Goal: Information Seeking & Learning: Learn about a topic

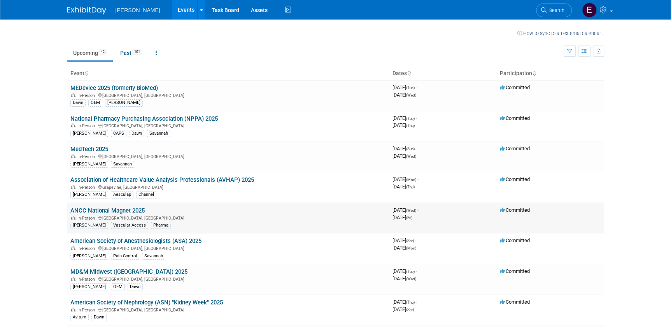
click at [89, 210] on link "ANCC National Magnet 2025" at bounding box center [107, 210] width 74 height 7
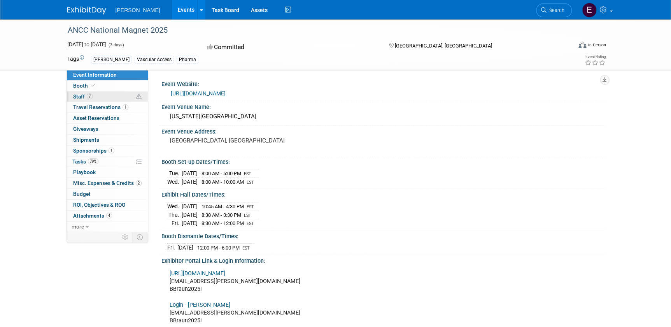
click at [91, 93] on span "7" at bounding box center [90, 96] width 6 height 6
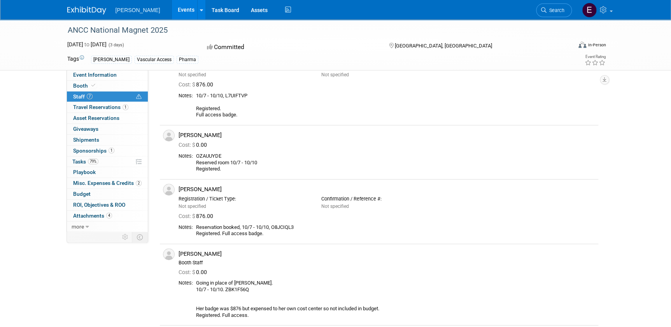
scroll to position [70, 0]
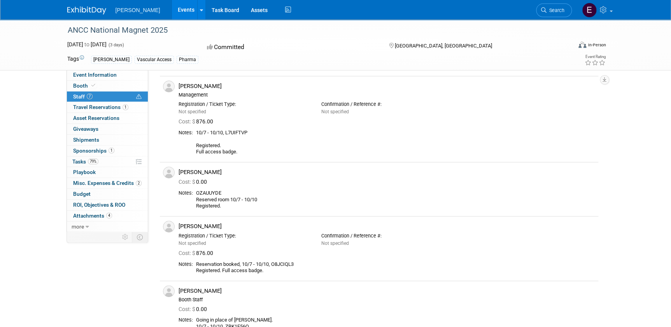
click at [72, 289] on div "Event Information Event Info Booth Booth 7 Staff 7 Staff 1 Travel Reservations …" at bounding box center [335, 217] width 549 height 537
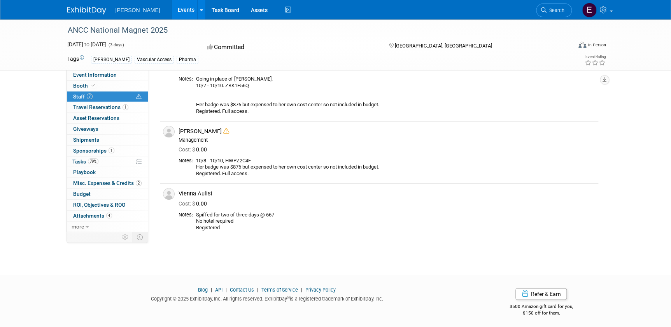
scroll to position [101, 0]
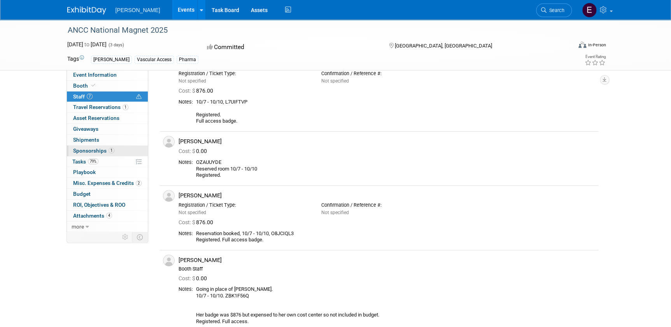
click at [101, 148] on span "Sponsorships 1" at bounding box center [93, 150] width 41 height 6
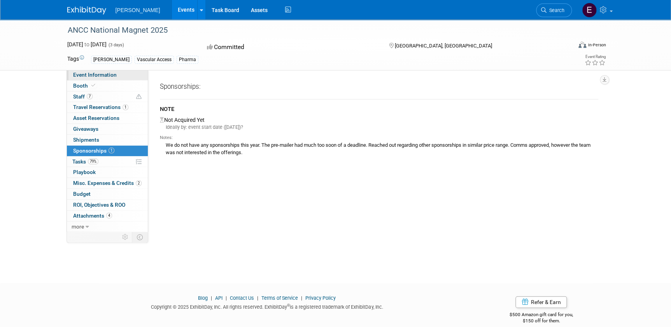
click at [91, 73] on span "Event Information" at bounding box center [95, 75] width 44 height 6
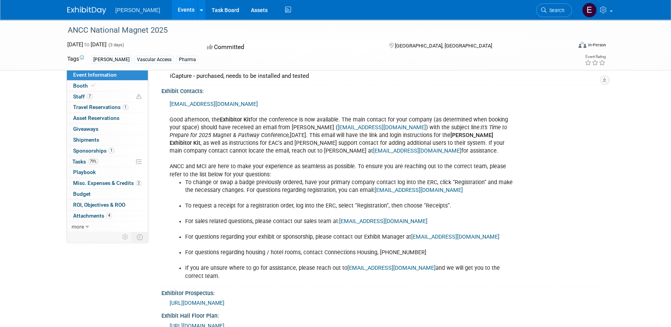
scroll to position [389, 0]
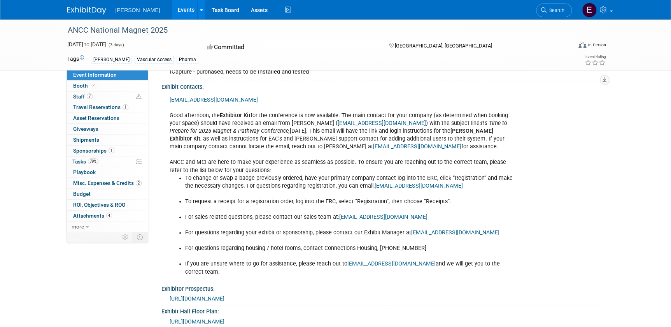
click at [224, 295] on span "https://wearemci.us/files/ANA_2025_ANCCProspectus.pdf" at bounding box center [197, 298] width 55 height 6
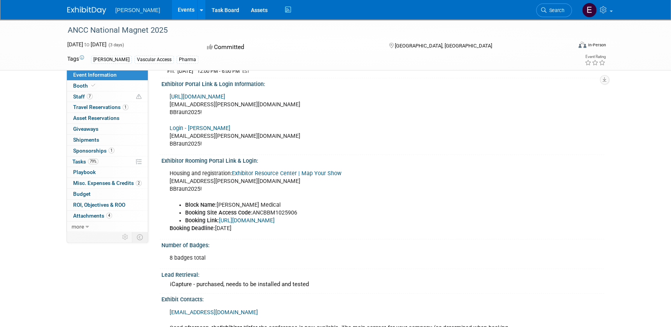
scroll to position [0, 0]
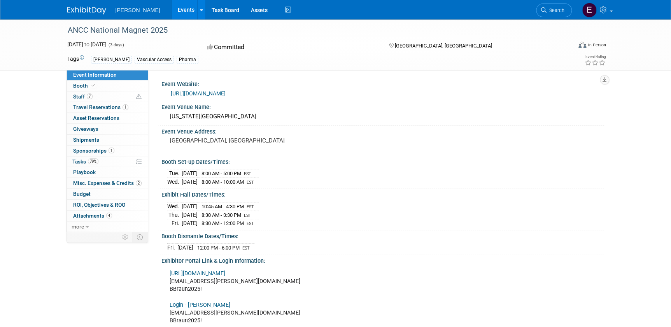
drag, startPoint x: 169, startPoint y: 116, endPoint x: 260, endPoint y: 121, distance: 90.8
click at [260, 121] on div "Georgia World Congress Center" at bounding box center [382, 116] width 431 height 12
copy div "Georgia World Congress Center"
click at [416, 237] on div "Booth Dismantle Dates/Times:" at bounding box center [382, 235] width 443 height 10
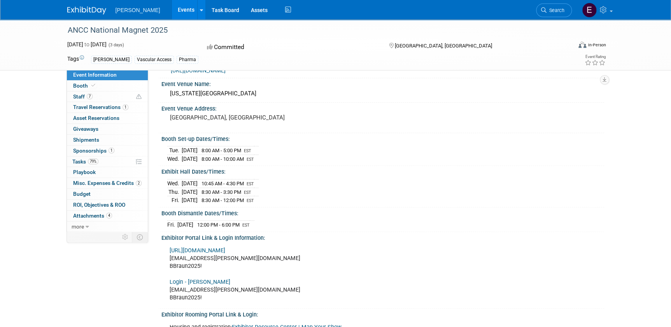
scroll to position [35, 0]
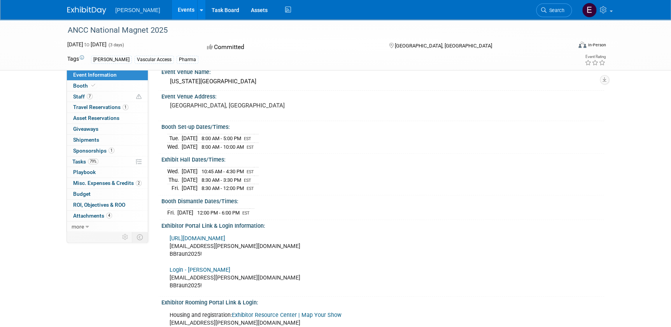
click at [359, 184] on div "Wed. Oct 8, 2025 10:45 AM - 4:30 PM EST Thu. Oct 9, 2025 8:30 AM - 3:30 PM EST …" at bounding box center [382, 178] width 431 height 27
drag, startPoint x: 223, startPoint y: 182, endPoint x: 221, endPoint y: 168, distance: 14.1
click at [223, 182] on td "8:30 AM - 3:30 PM EST" at bounding box center [226, 179] width 56 height 9
drag, startPoint x: 216, startPoint y: 169, endPoint x: 270, endPoint y: 168, distance: 53.7
click at [259, 168] on tr "Wed. Oct 8, 2025 10:45 AM - 4:30 PM EST" at bounding box center [212, 171] width 91 height 9
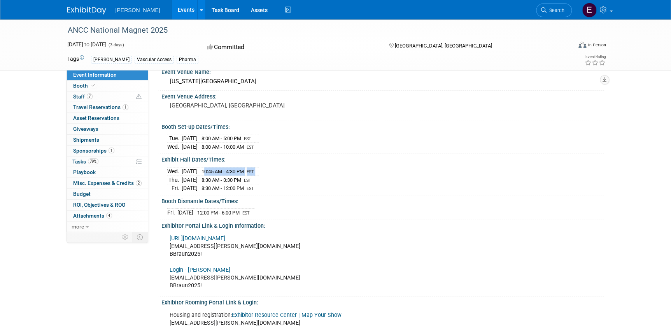
copy tr "10:45 AM - 4:30 PM EST"
drag, startPoint x: 443, startPoint y: 237, endPoint x: 456, endPoint y: 205, distance: 34.9
click at [443, 237] on div "https://ancc25.exh.mapyourshow.com savannah.jones@bbraunusa.com BBraun2025! Log…" at bounding box center [341, 262] width 354 height 63
click at [367, 220] on div "Exhibitor Portal Link & Login Information:" at bounding box center [382, 225] width 443 height 10
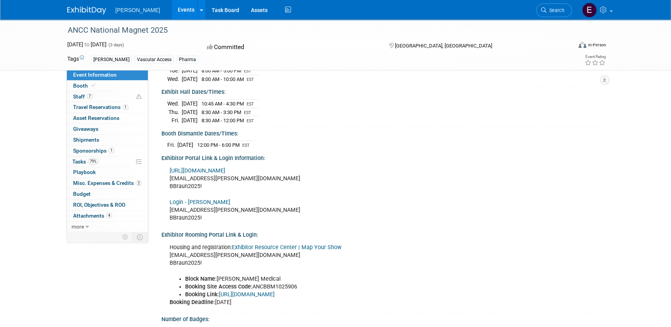
scroll to position [106, 0]
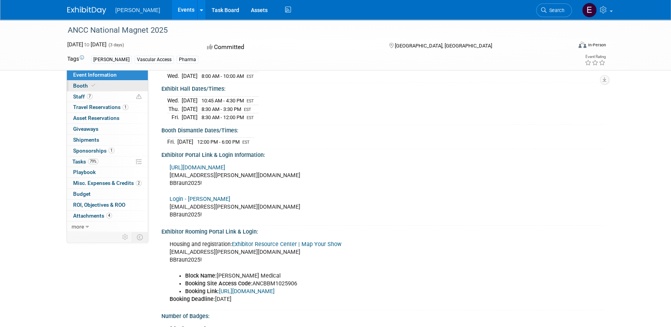
click at [77, 87] on span "Booth" at bounding box center [85, 85] width 24 height 6
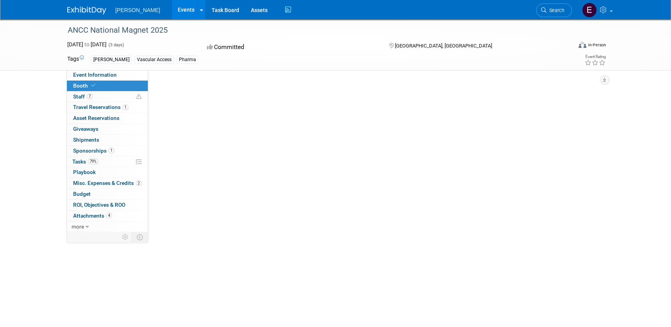
scroll to position [0, 0]
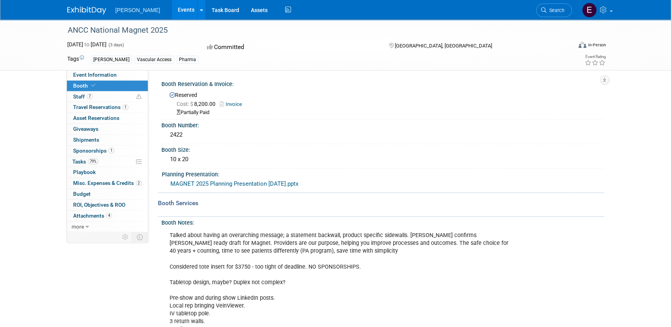
click at [201, 182] on link "MAGNET 2025 Planning Presentation 6-2-25.pptx" at bounding box center [234, 183] width 128 height 7
click at [88, 95] on span "7" at bounding box center [90, 96] width 6 height 6
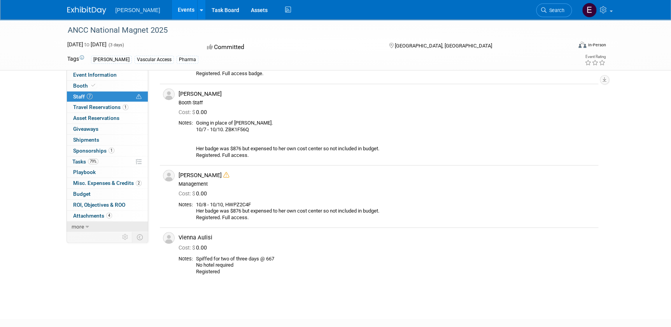
scroll to position [283, 0]
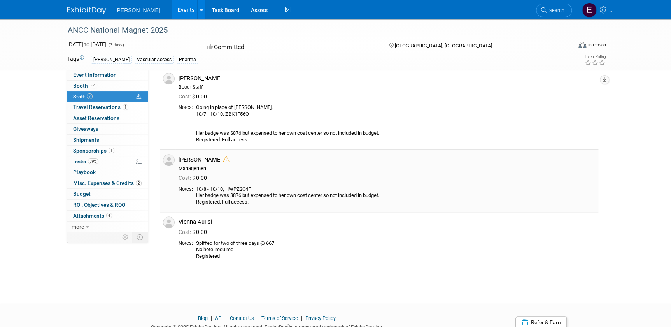
click at [223, 160] on icon at bounding box center [226, 159] width 6 height 6
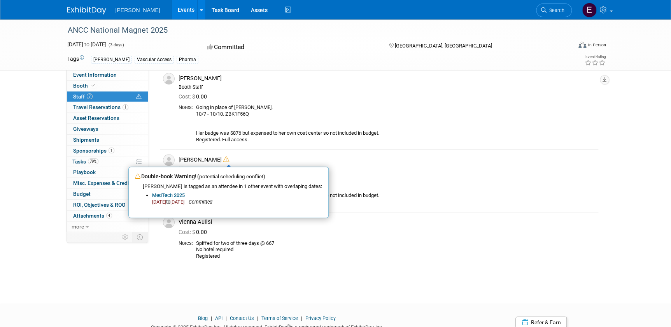
click at [94, 254] on div "Event Information Event Info Booth Booth 7 Staff 7 Staff 1 Travel Reservations …" at bounding box center [335, 5] width 549 height 537
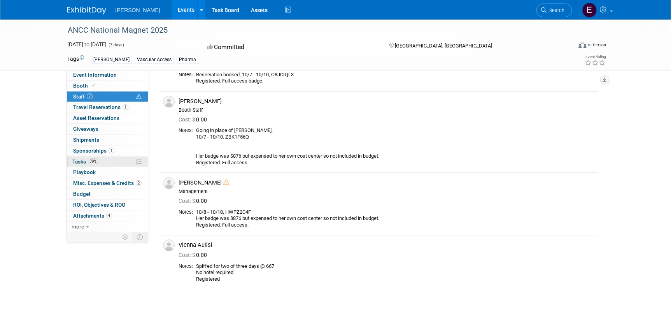
scroll to position [247, 0]
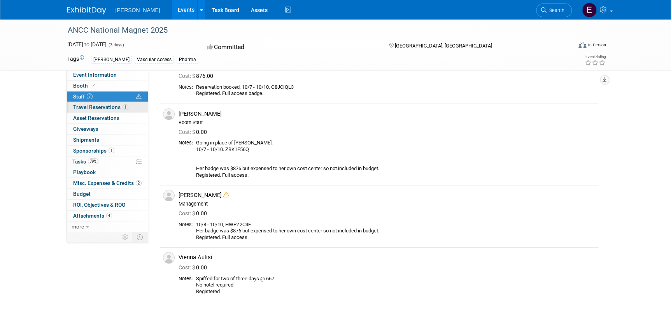
click at [104, 104] on span "Travel Reservations 1" at bounding box center [100, 107] width 55 height 6
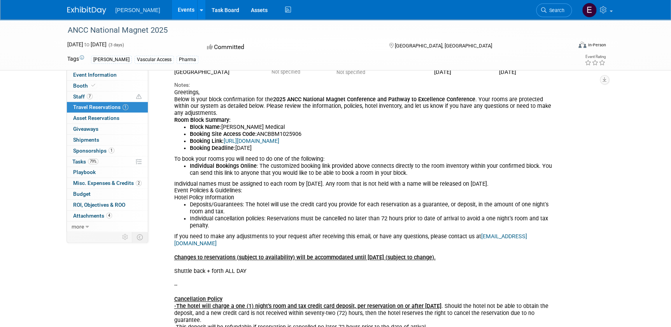
scroll to position [106, 0]
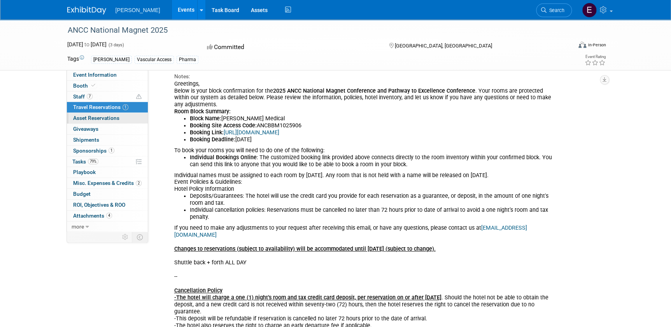
click at [86, 116] on span "Asset Reservations 0" at bounding box center [96, 118] width 46 height 6
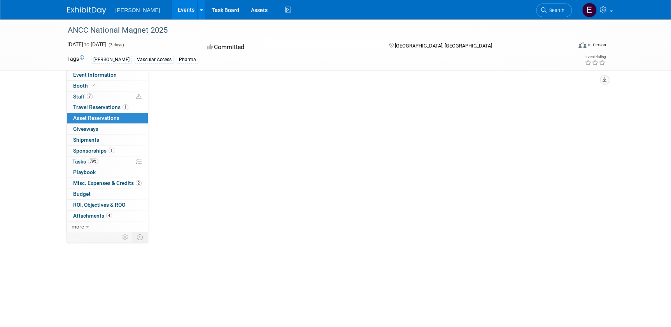
scroll to position [0, 0]
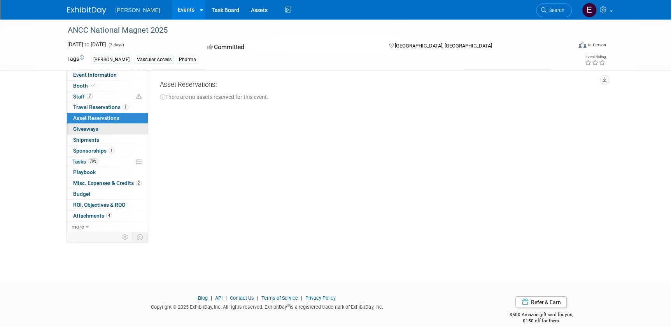
click at [85, 127] on span "Giveaways 0" at bounding box center [85, 129] width 25 height 6
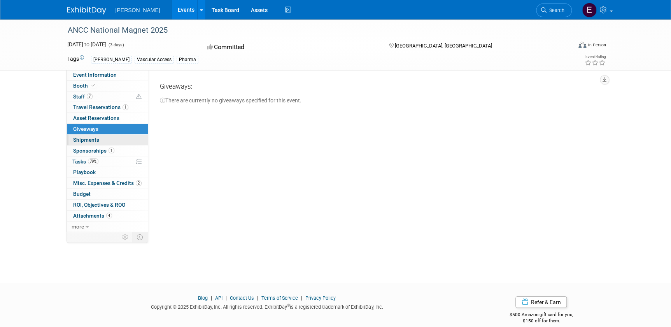
click at [84, 135] on link "0 Shipments 0" at bounding box center [107, 140] width 81 height 11
click at [84, 146] on link "1 Sponsorships 1" at bounding box center [107, 151] width 81 height 11
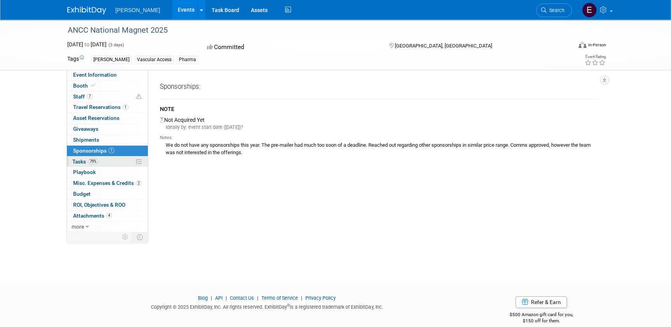
click at [85, 163] on span "Tasks 79%" at bounding box center [85, 161] width 26 height 6
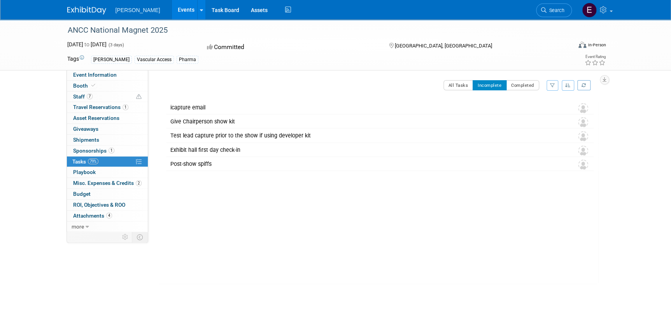
click at [341, 254] on div "ANCC National Magnet 2025 Atlanta, GA Oct 8, 2025 to Oct 10, 2025 (Going) icapt…" at bounding box center [378, 192] width 440 height 183
